Goal: Transaction & Acquisition: Purchase product/service

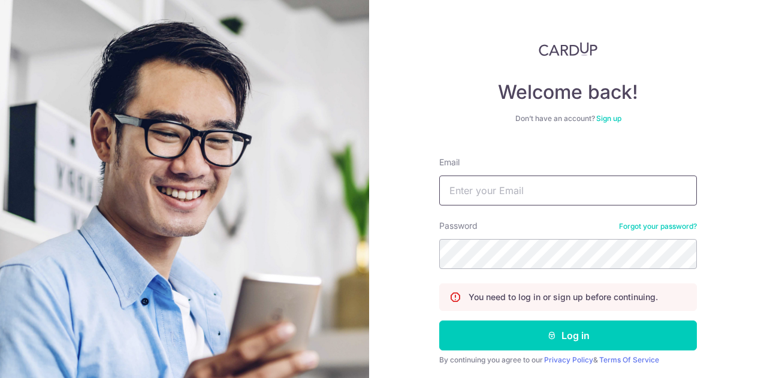
click at [522, 189] on input "Email" at bounding box center [568, 190] width 258 height 30
type input "[EMAIL_ADDRESS][DOMAIN_NAME]"
click at [439, 320] on button "Log in" at bounding box center [568, 335] width 258 height 30
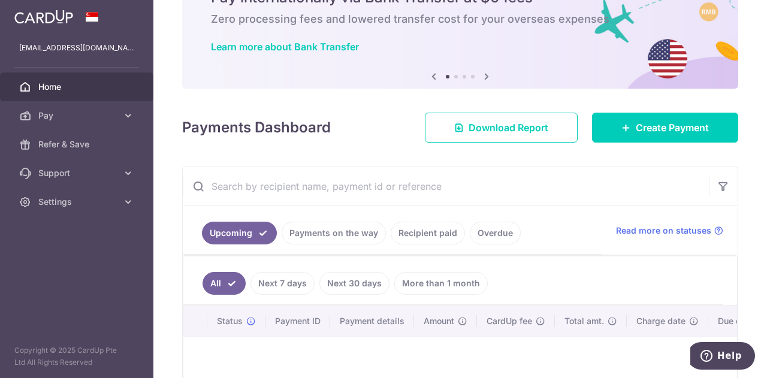
scroll to position [60, 0]
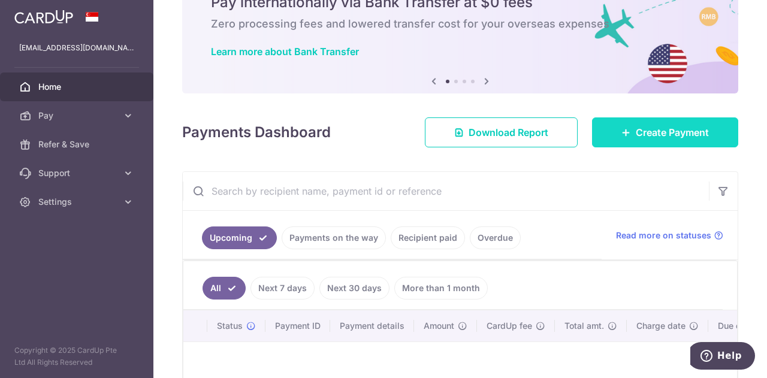
click at [635, 131] on span "Create Payment" at bounding box center [671, 132] width 73 height 14
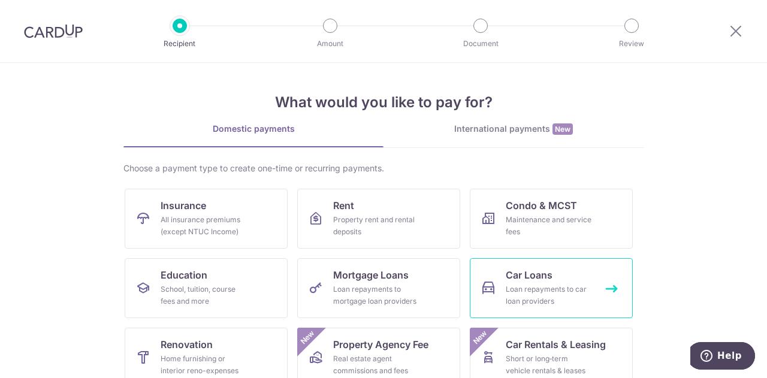
scroll to position [157, 0]
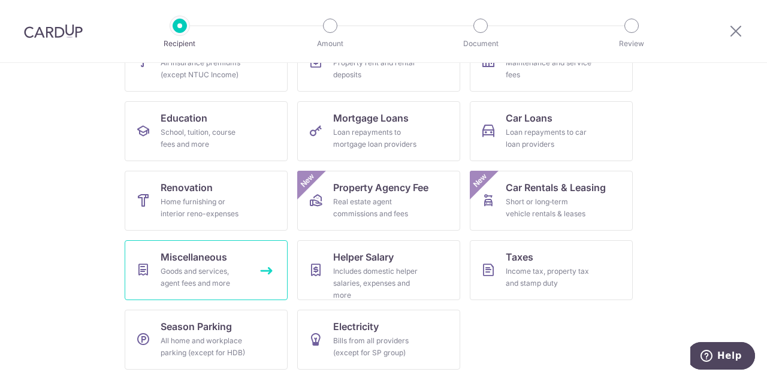
click at [194, 272] on div "Goods and services, agent fees and more" at bounding box center [203, 277] width 86 height 24
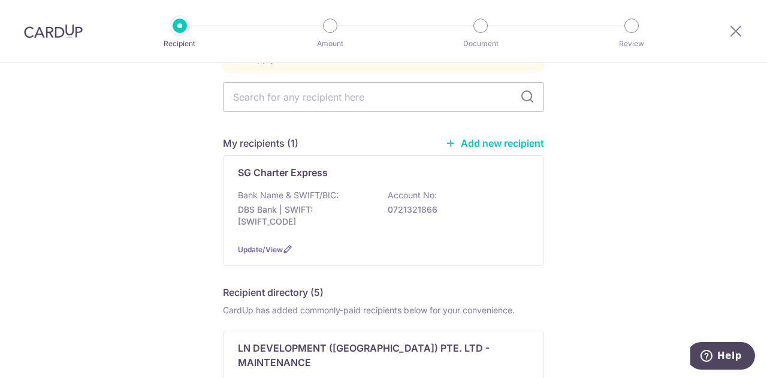
scroll to position [120, 0]
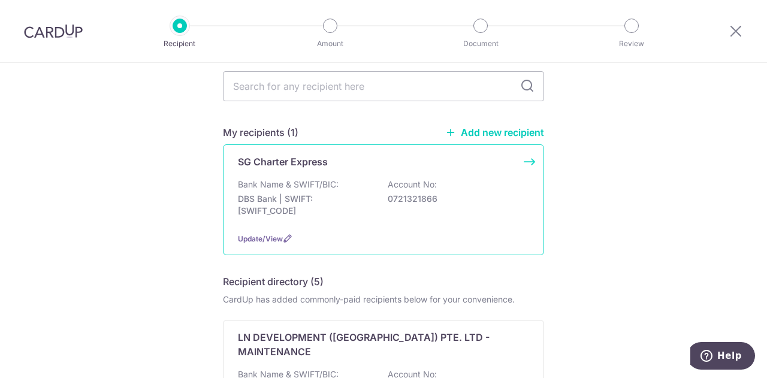
click at [449, 178] on div "Bank Name & SWIFT/BIC: DBS Bank | SWIFT: DBSSSGSGXXX Account No: 0721321866" at bounding box center [383, 200] width 291 height 44
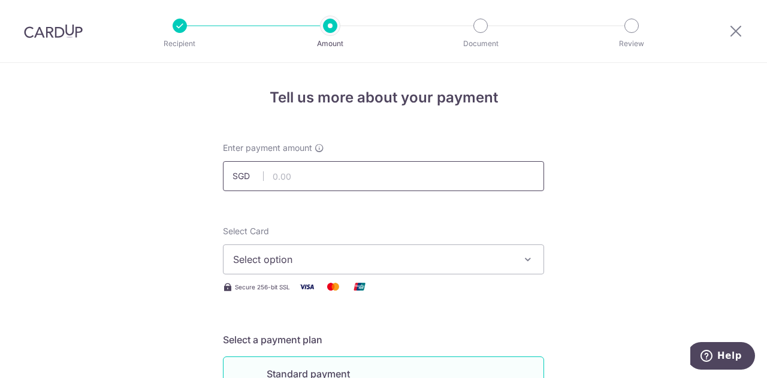
click at [364, 172] on input "text" at bounding box center [383, 176] width 321 height 30
type input "85.00"
click at [359, 261] on span "Select option" at bounding box center [372, 259] width 279 height 14
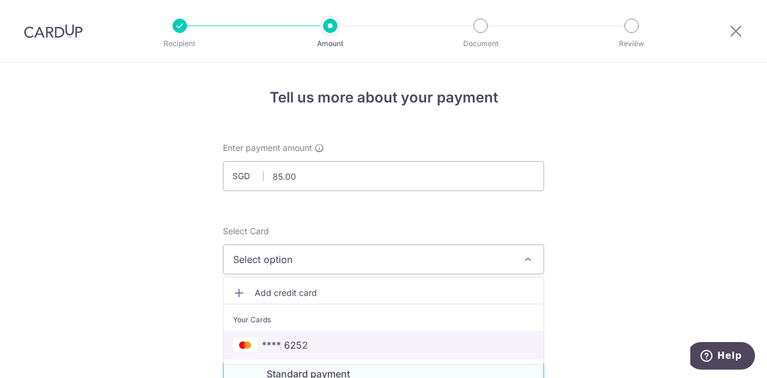
click at [357, 343] on span "**** 6252" at bounding box center [383, 345] width 301 height 14
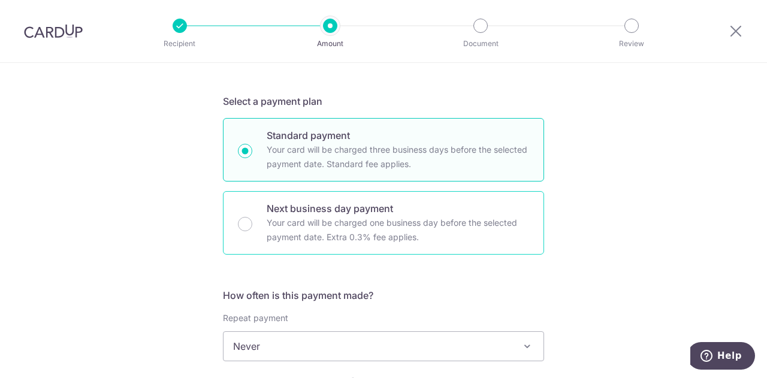
scroll to position [240, 0]
click at [328, 229] on p "Your card will be charged one business day before the selected payment date. Ex…" at bounding box center [397, 228] width 262 height 29
click at [252, 229] on input "Next business day payment Your card will be charged one business day before the…" at bounding box center [245, 223] width 14 height 14
radio input "false"
radio input "true"
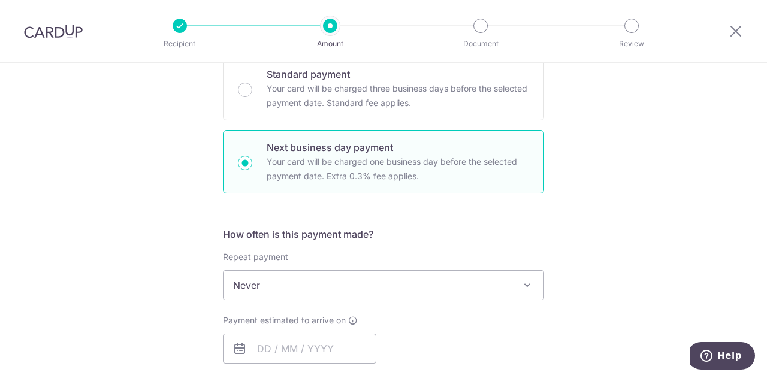
scroll to position [539, 0]
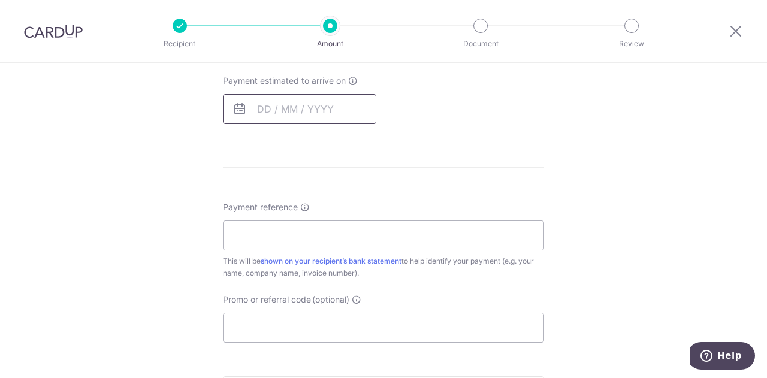
click at [257, 108] on input "text" at bounding box center [299, 109] width 153 height 30
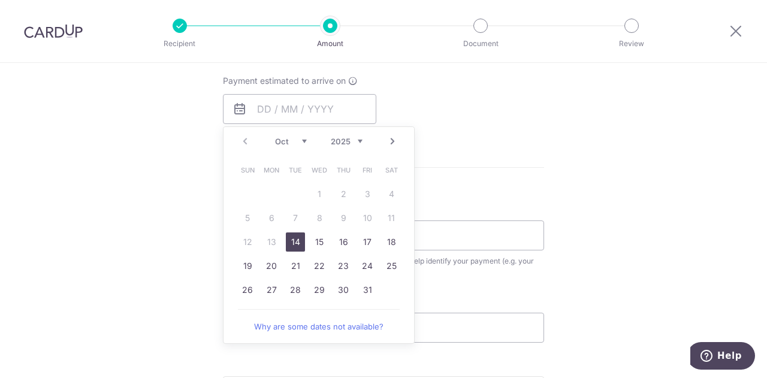
click at [289, 244] on link "14" at bounding box center [295, 241] width 19 height 19
type input "[DATE]"
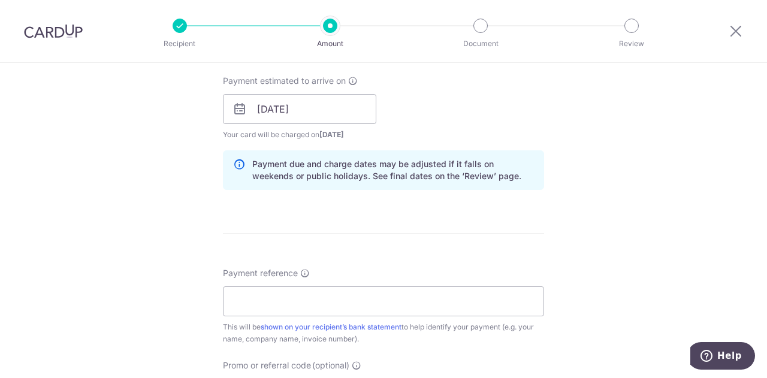
click at [641, 205] on div "Tell us more about your payment Enter payment amount SGD 85.00 85.00 Select Car…" at bounding box center [383, 144] width 767 height 1240
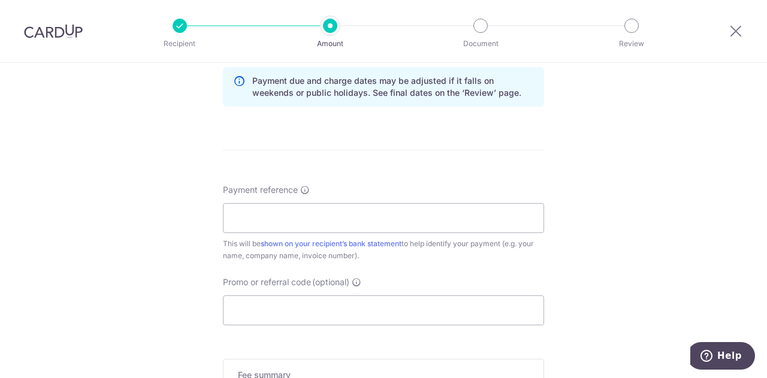
scroll to position [659, 0]
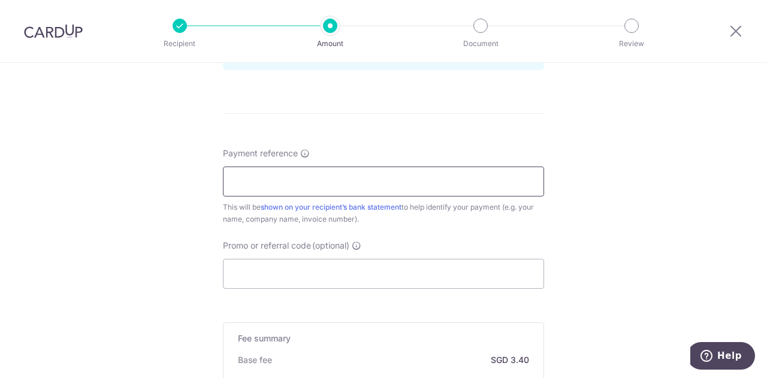
click at [359, 180] on input "Payment reference" at bounding box center [383, 181] width 321 height 30
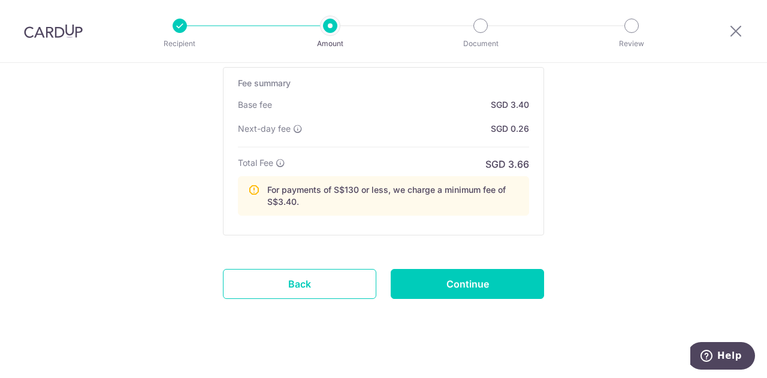
scroll to position [921, 0]
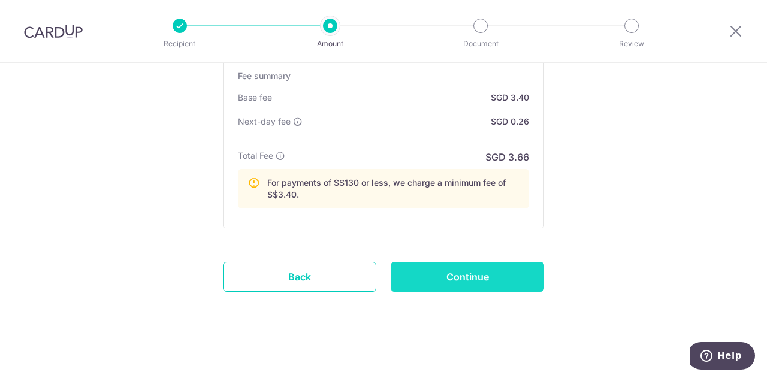
type input "[DATE]"
click at [494, 274] on input "Continue" at bounding box center [466, 277] width 153 height 30
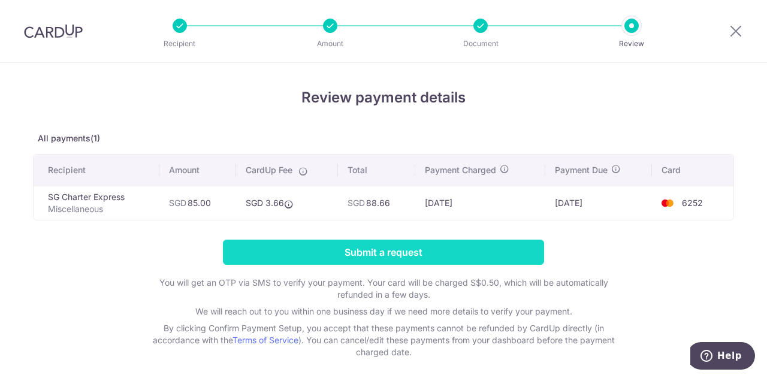
click at [432, 255] on input "Submit a request" at bounding box center [383, 252] width 321 height 25
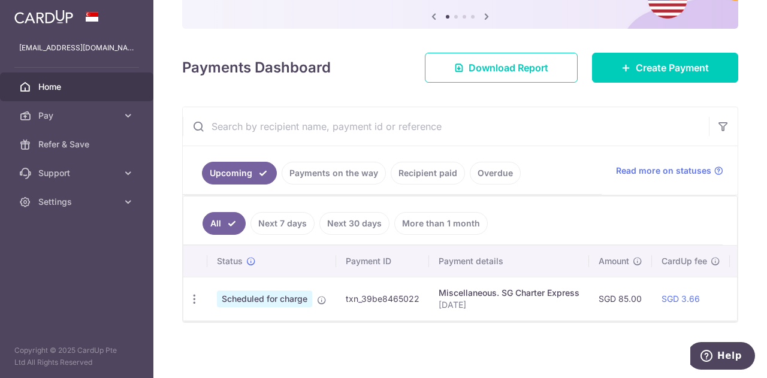
scroll to position [128, 0]
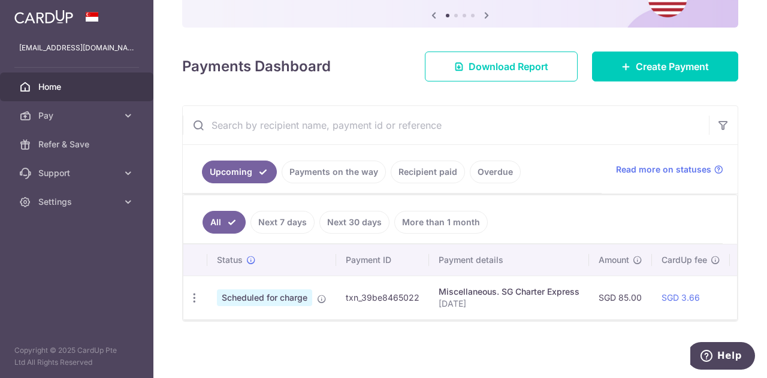
click at [337, 168] on link "Payments on the way" at bounding box center [333, 171] width 104 height 23
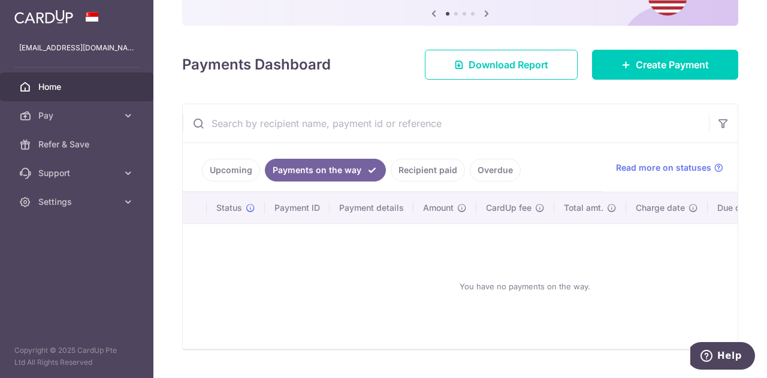
click at [244, 170] on link "Upcoming" at bounding box center [231, 170] width 58 height 23
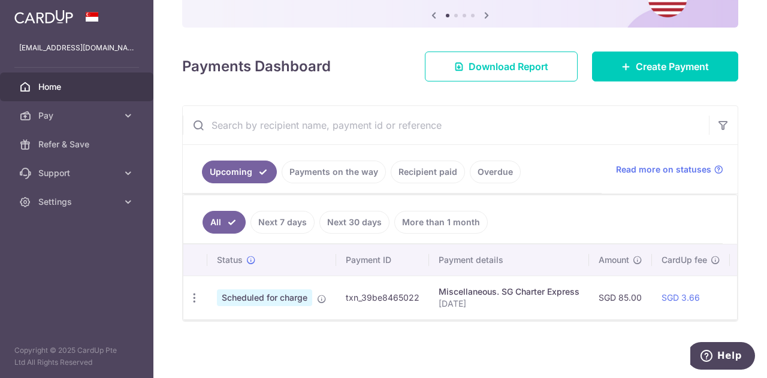
click at [353, 175] on link "Payments on the way" at bounding box center [333, 171] width 104 height 23
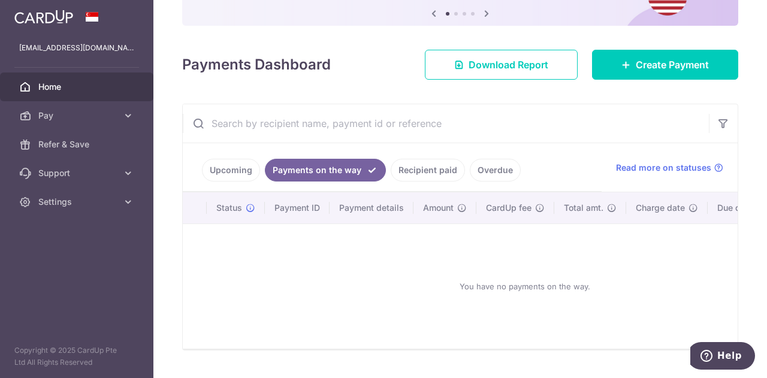
click at [407, 174] on link "Recipient paid" at bounding box center [427, 170] width 74 height 23
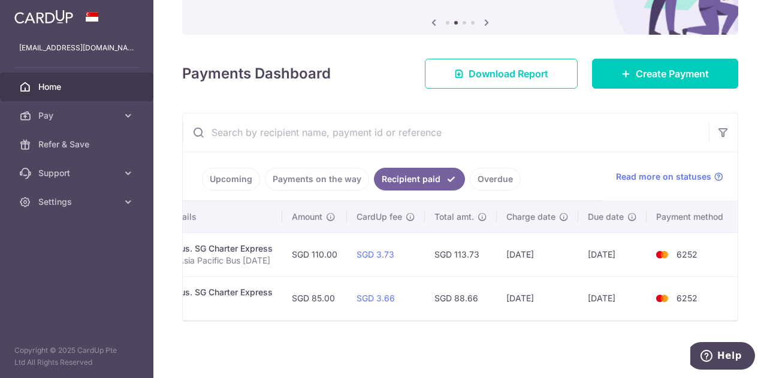
scroll to position [0, 0]
